Goal: Transaction & Acquisition: Purchase product/service

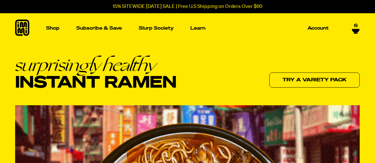
click at [357, 29] on icon at bounding box center [356, 31] width 8 height 4
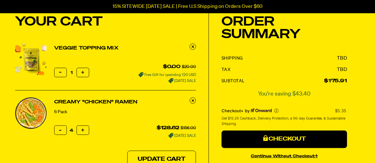
scroll to position [32, 0]
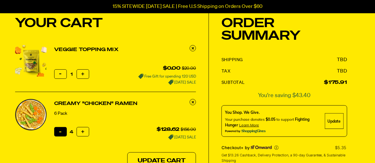
click at [61, 133] on icon "button" at bounding box center [61, 132] width 2 height 2
click at [58, 136] on button "Reduce item quantity by one" at bounding box center [60, 131] width 13 height 9
type input "2"
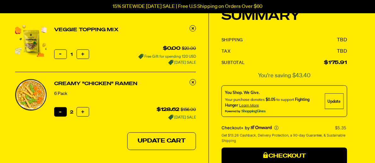
scroll to position [53, 0]
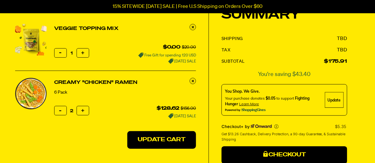
click at [174, 146] on button "Update Cart" at bounding box center [161, 140] width 69 height 18
